Goal: Check status: Check status

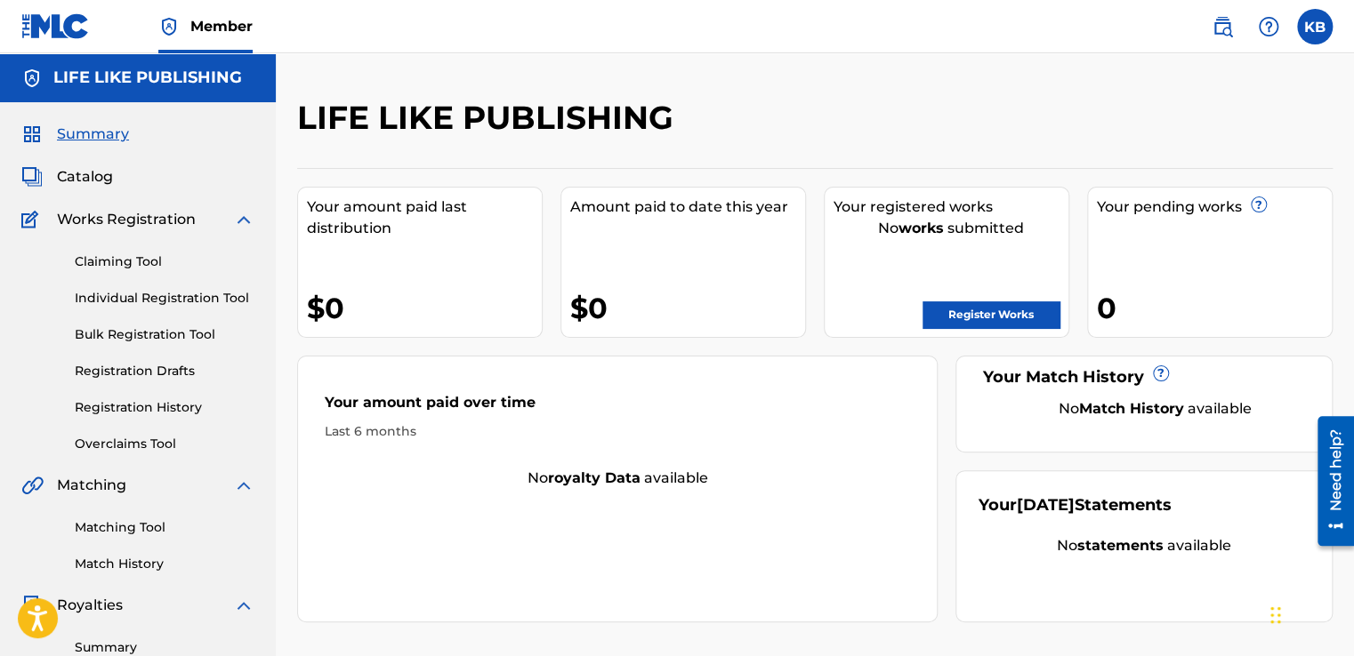
click at [138, 402] on link "Registration History" at bounding box center [165, 407] width 180 height 19
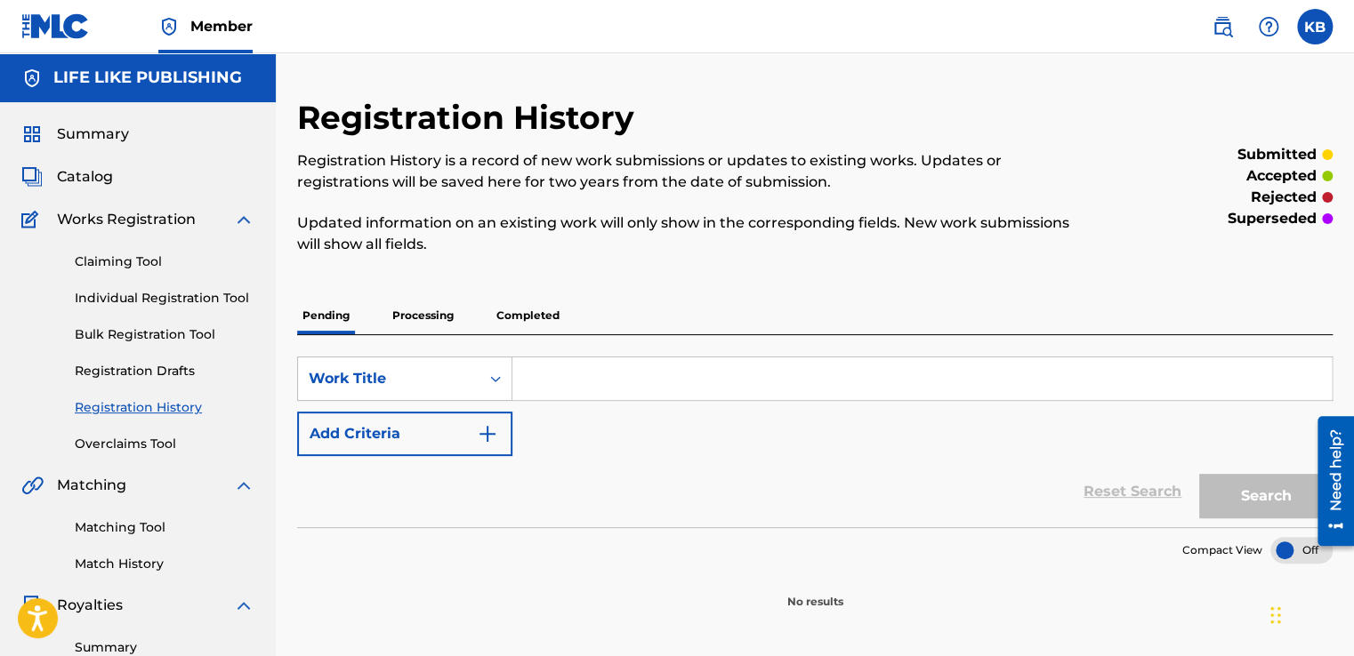
click at [414, 308] on p "Processing" at bounding box center [423, 315] width 72 height 37
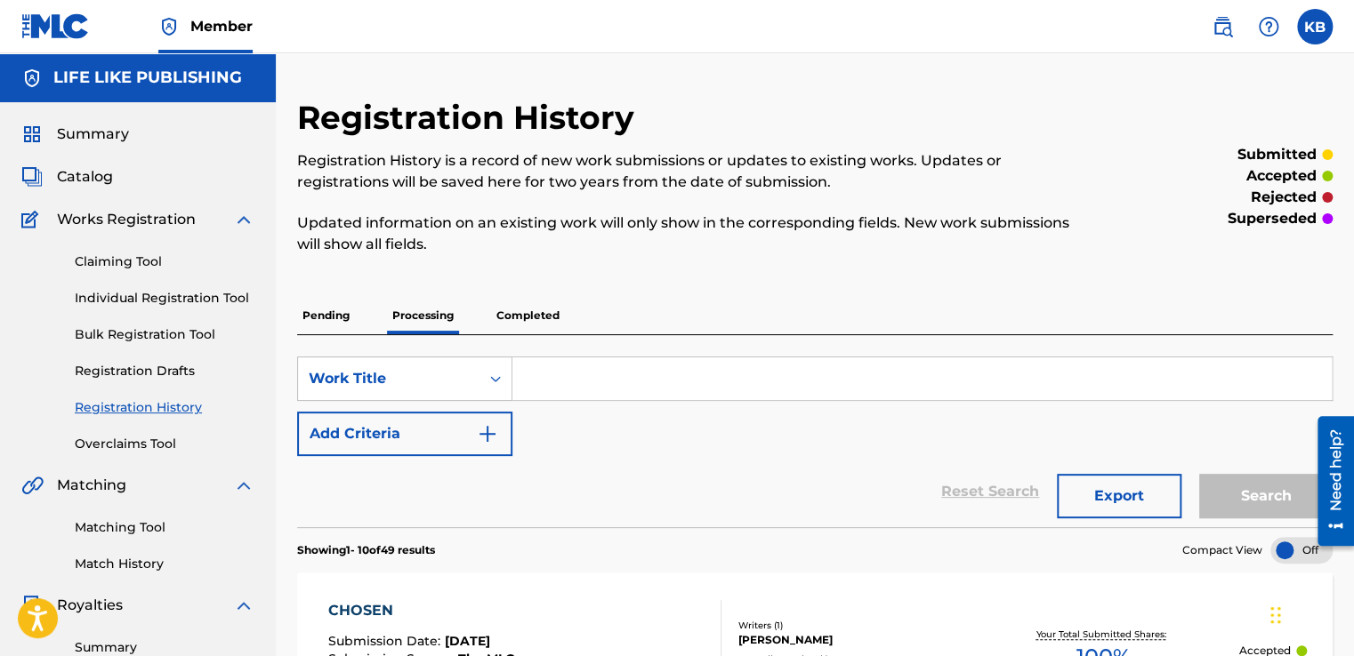
click at [523, 316] on p "Completed" at bounding box center [528, 315] width 74 height 37
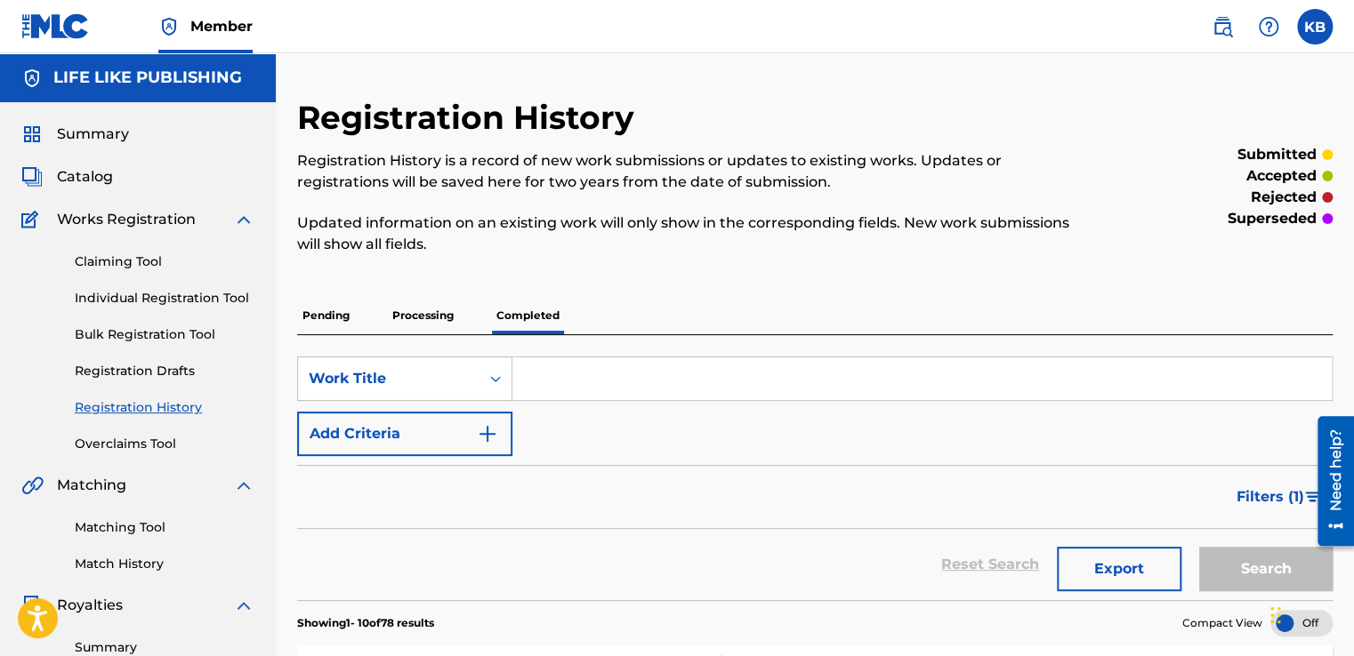
click at [430, 312] on p "Processing" at bounding box center [423, 315] width 72 height 37
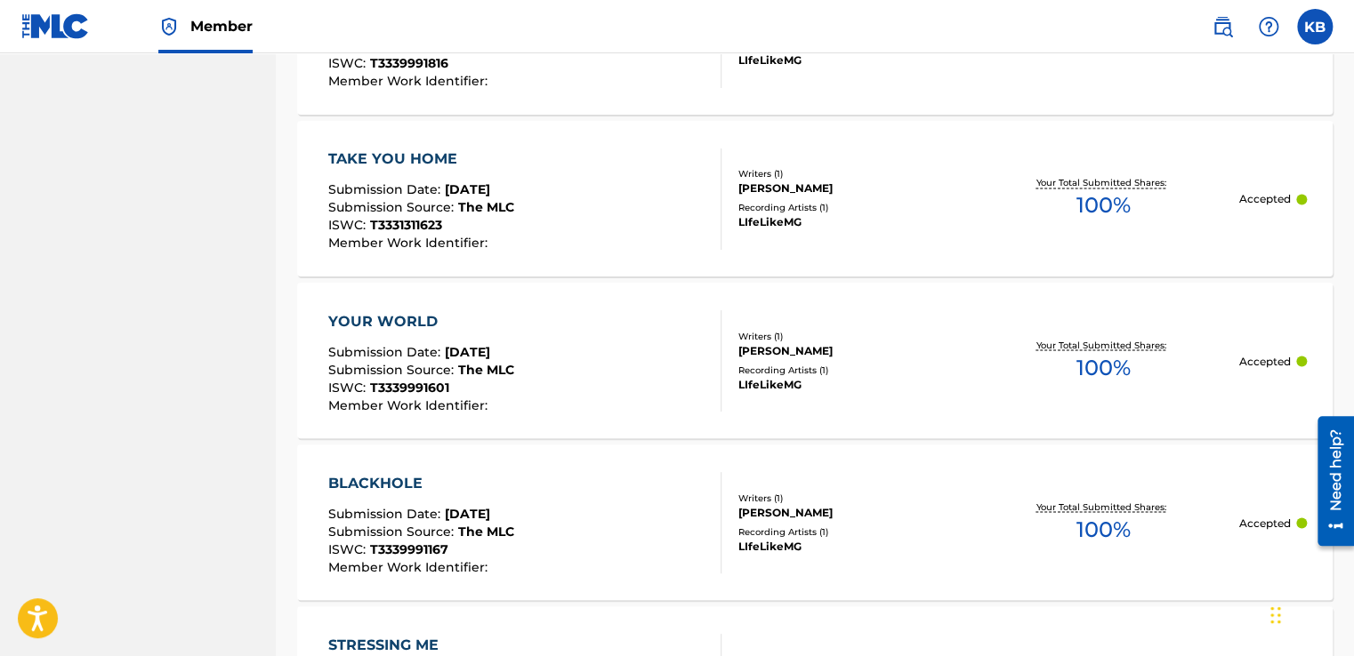
scroll to position [1734, 0]
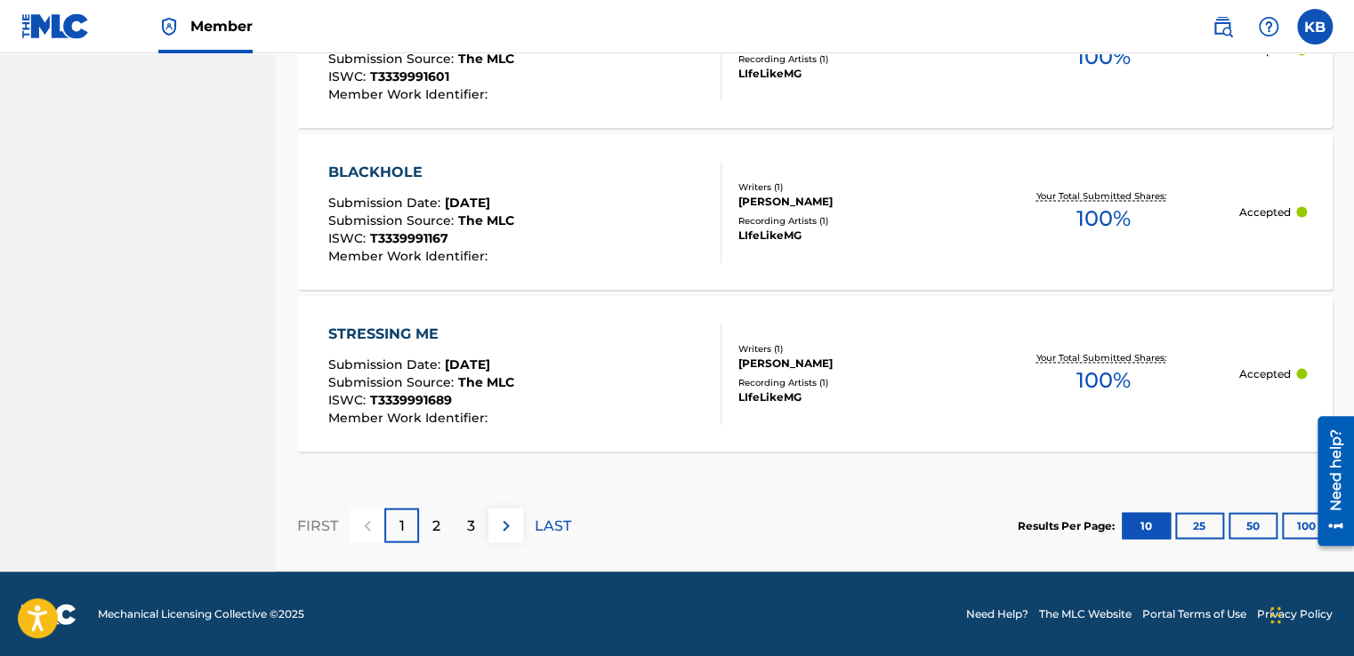
click at [1199, 520] on button "25" at bounding box center [1199, 526] width 49 height 27
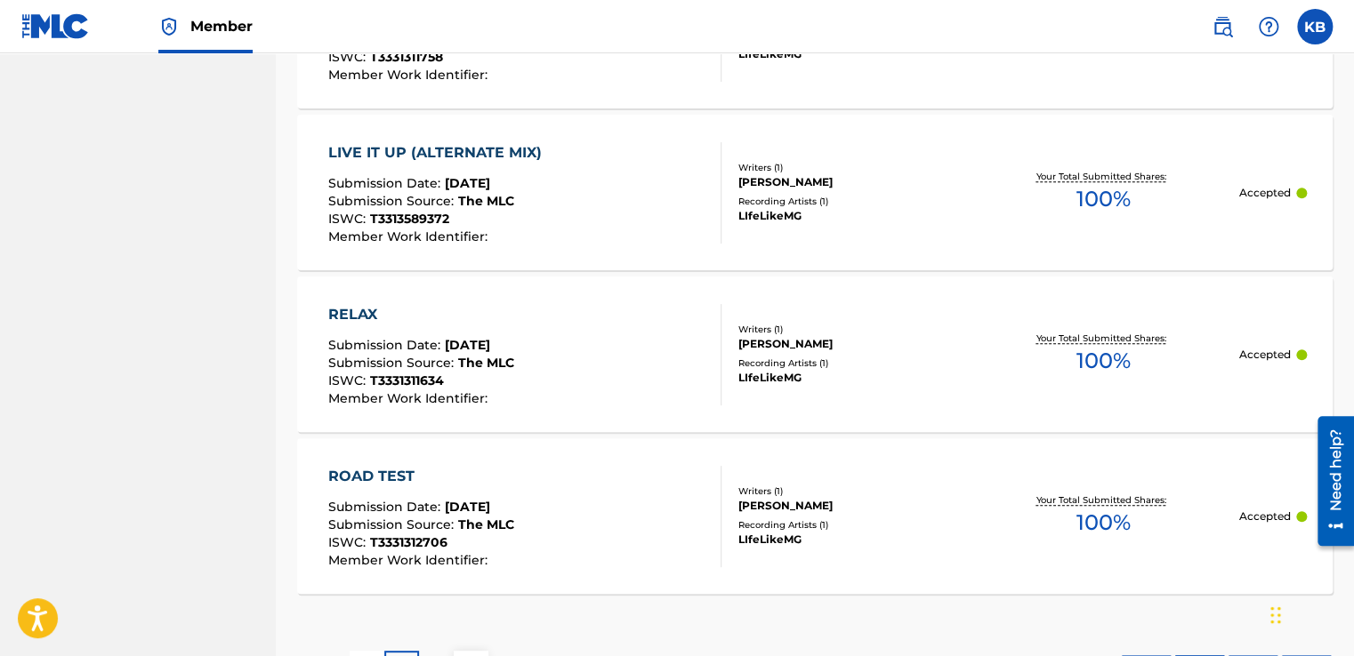
scroll to position [4162, 0]
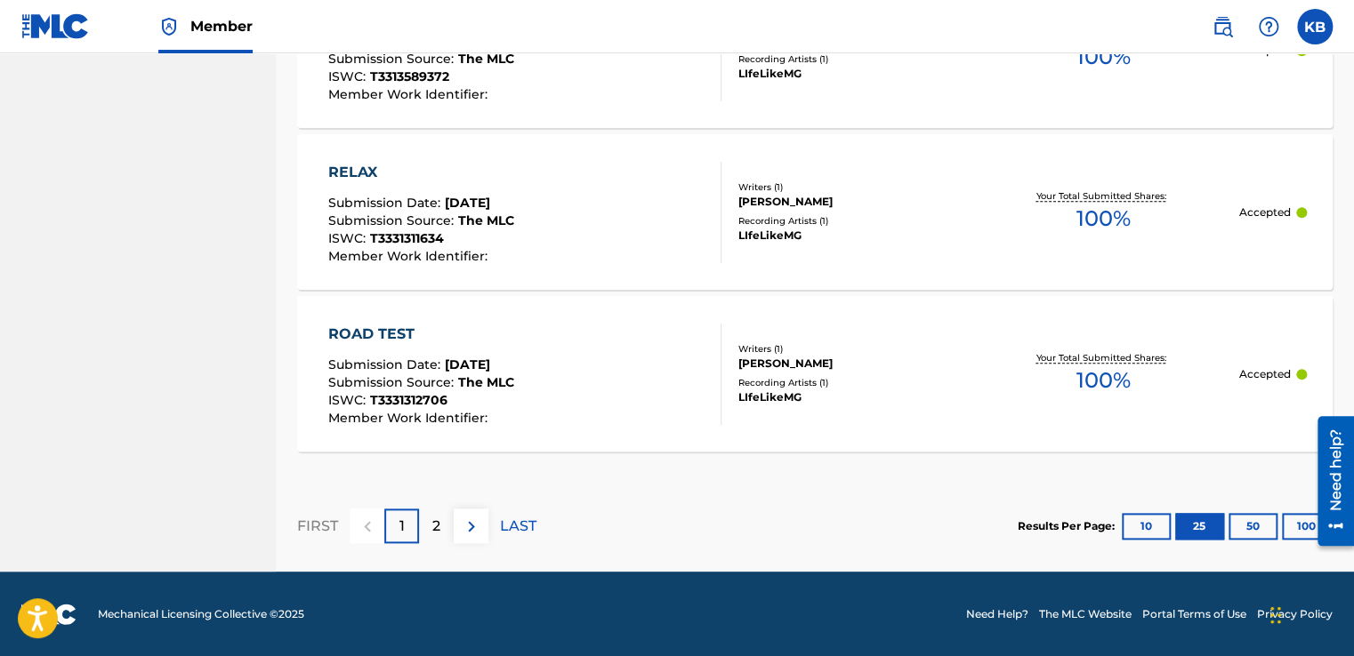
click at [1245, 525] on button "50" at bounding box center [1252, 526] width 49 height 27
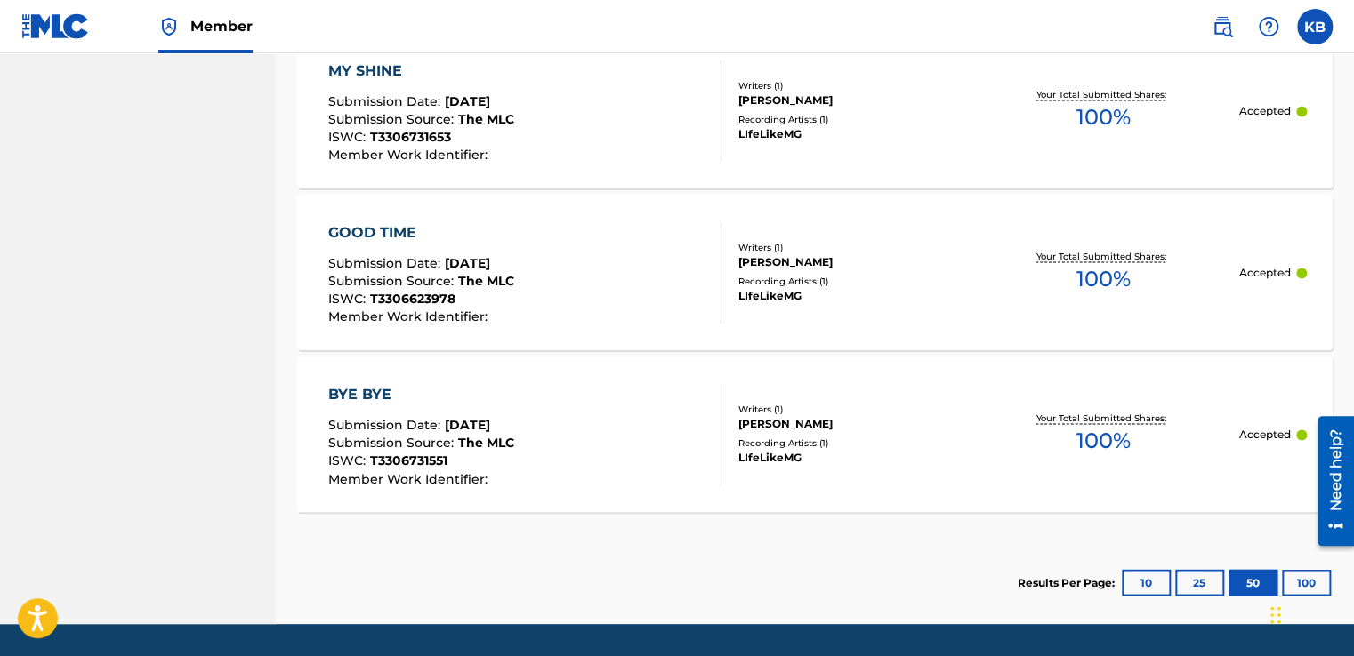
scroll to position [8039, 0]
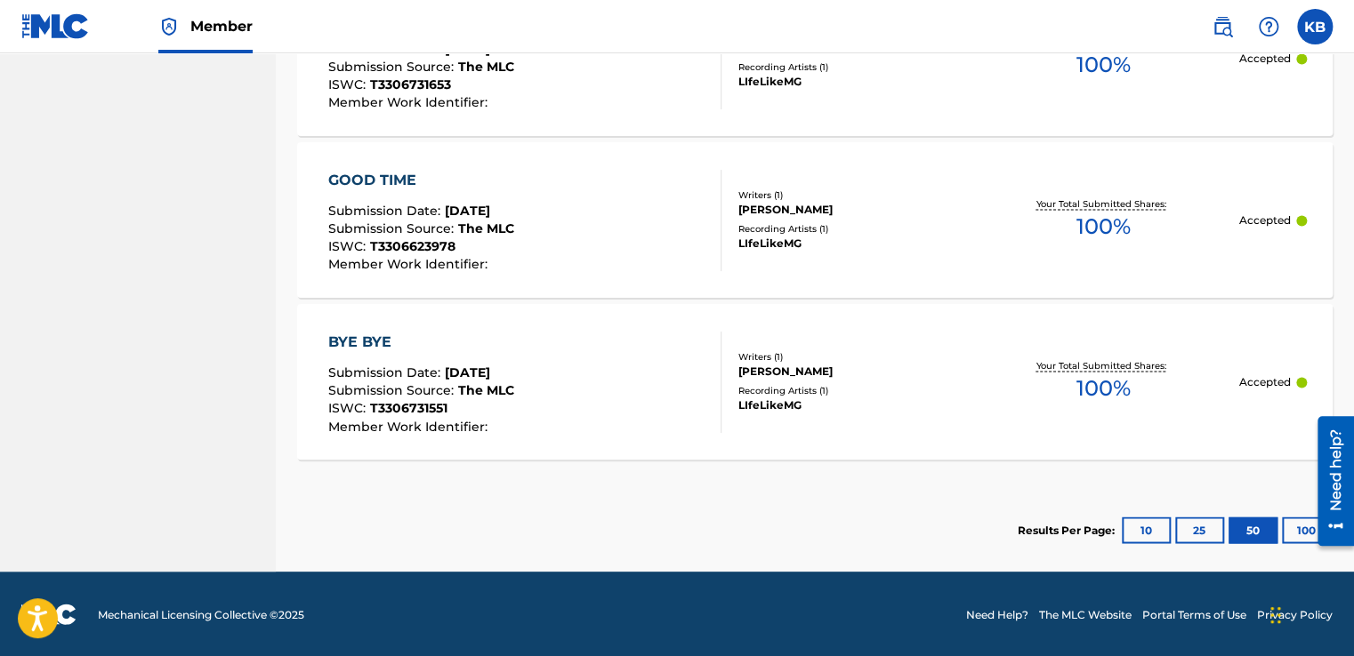
click at [1299, 526] on button "100" at bounding box center [1306, 530] width 49 height 27
click at [1142, 520] on button "10" at bounding box center [1146, 530] width 49 height 27
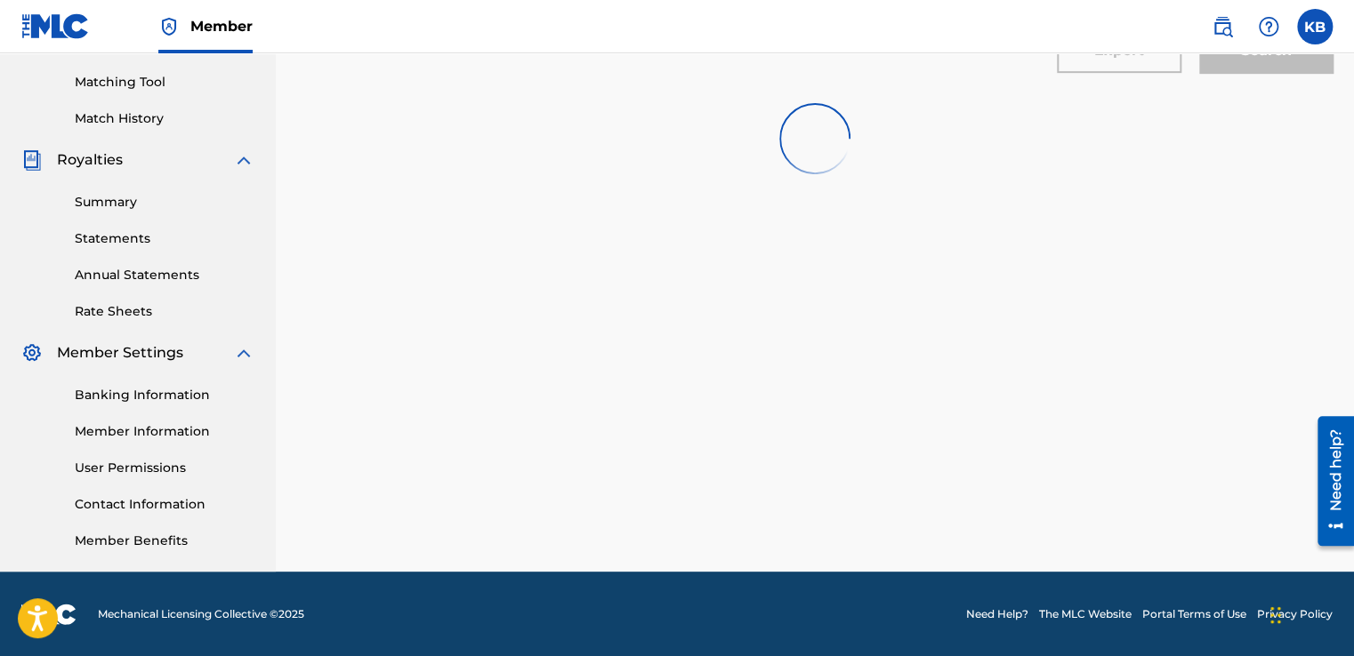
scroll to position [1734, 0]
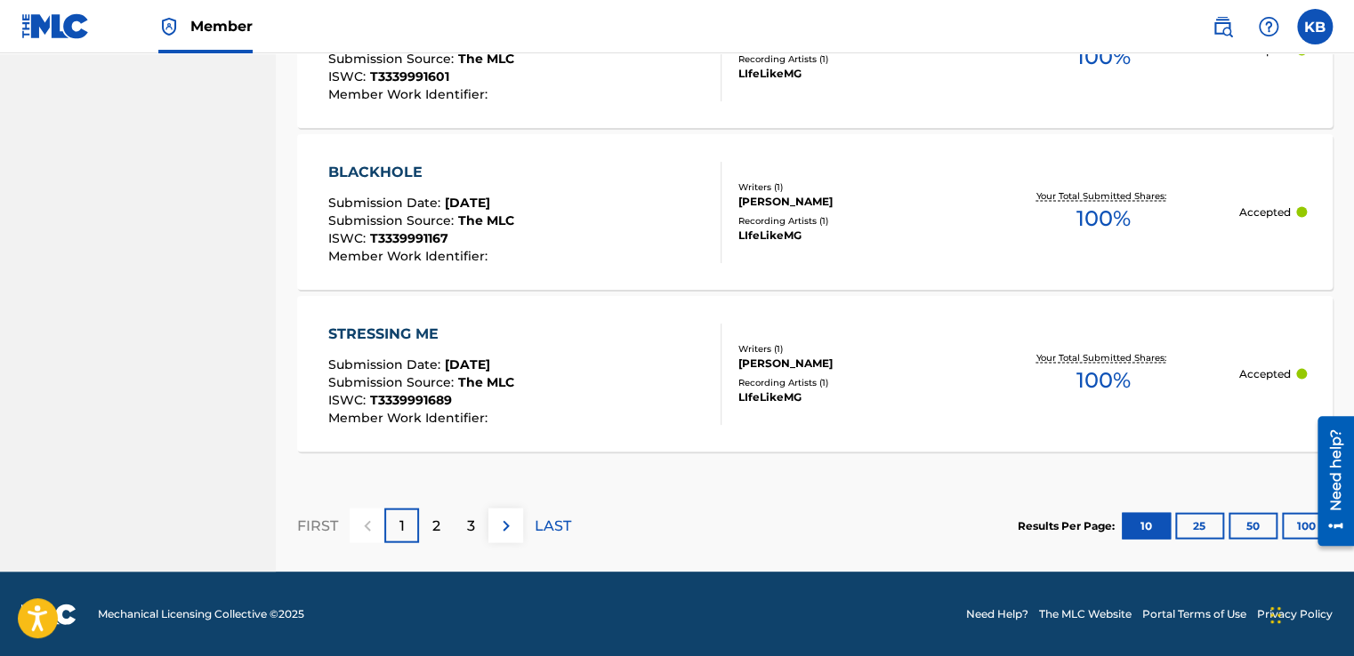
click at [1251, 528] on button "50" at bounding box center [1252, 526] width 49 height 27
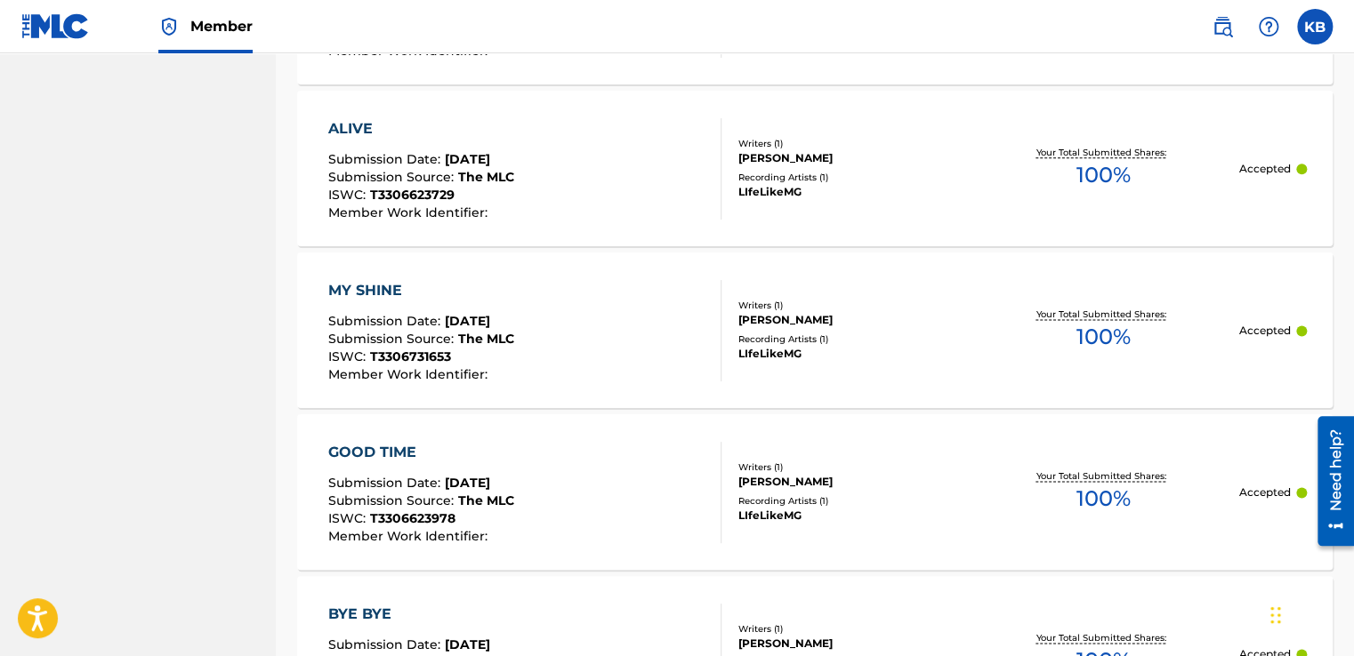
scroll to position [8039, 0]
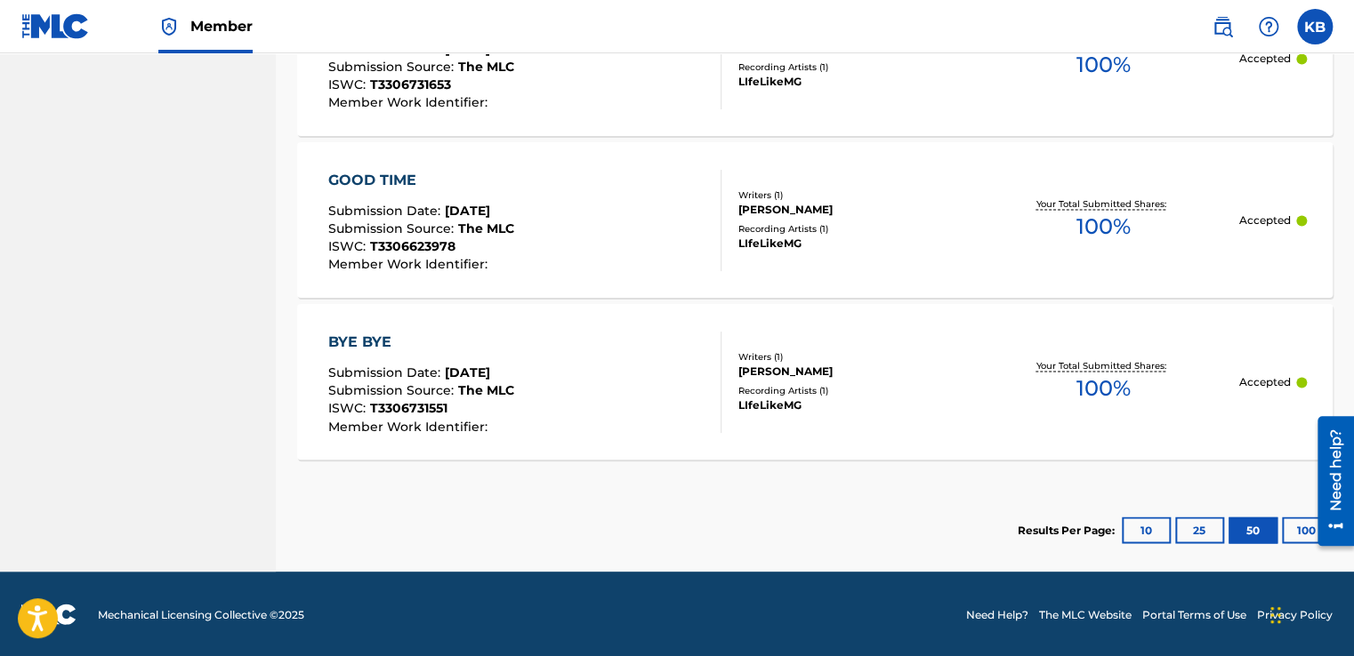
click at [1139, 532] on button "10" at bounding box center [1146, 530] width 49 height 27
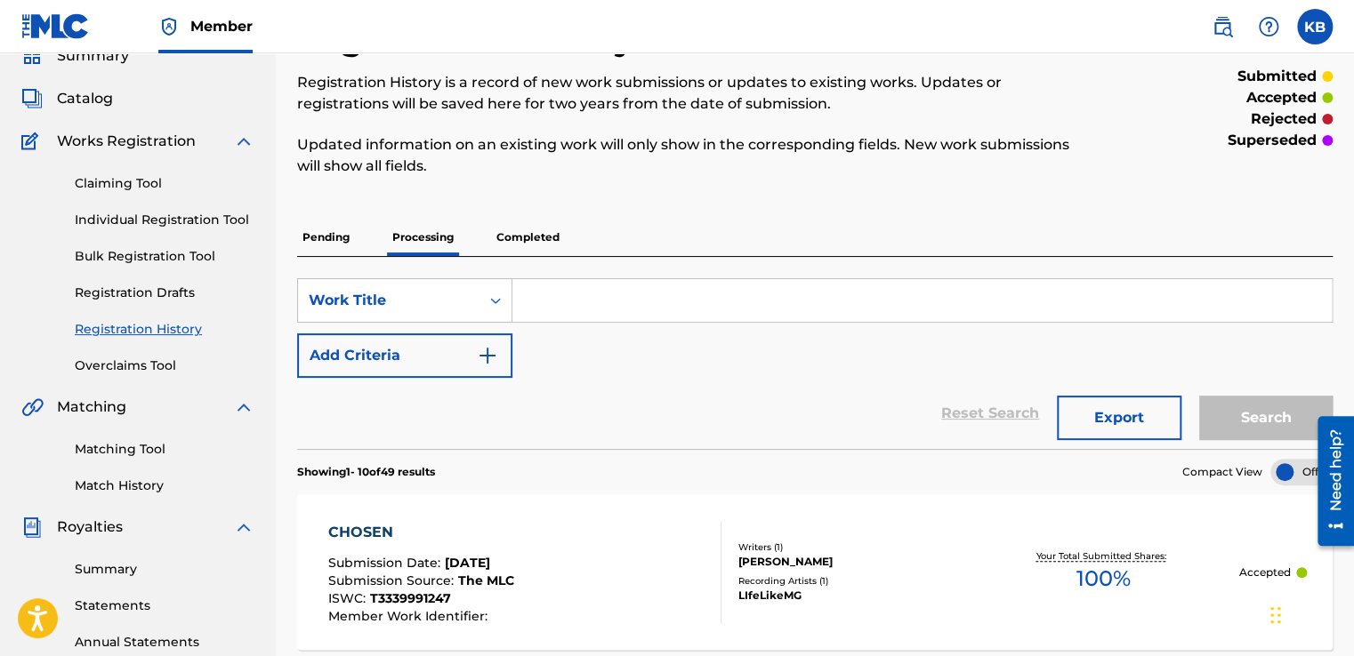
scroll to position [0, 0]
